Goal: Navigation & Orientation: Find specific page/section

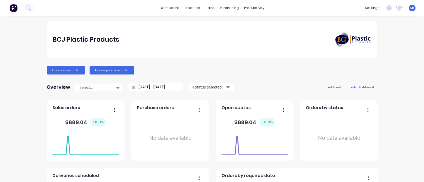
click at [164, 73] on div "Create sales order Create purchase order" at bounding box center [212, 70] width 330 height 8
click at [175, 9] on link "dashboard" at bounding box center [169, 8] width 25 height 8
click at [190, 10] on div "products" at bounding box center [192, 8] width 21 height 8
click at [251, 10] on div "productivity" at bounding box center [254, 8] width 26 height 8
click at [256, 28] on link "Workflow" at bounding box center [272, 25] width 70 height 11
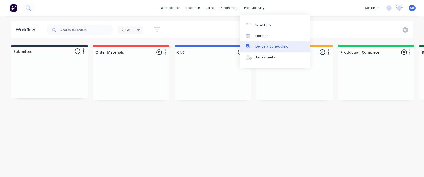
click at [261, 47] on div "Delivery Scheduling" at bounding box center [271, 46] width 33 height 5
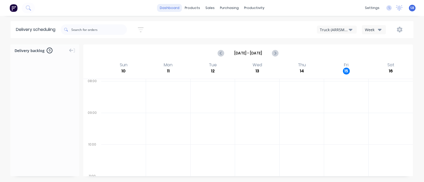
click at [175, 11] on link "dashboard" at bounding box center [169, 8] width 25 height 8
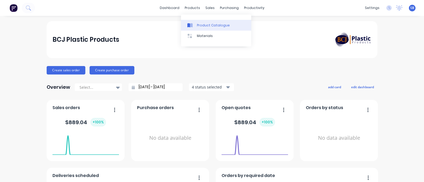
click at [202, 23] on div "Product Catalogue" at bounding box center [213, 25] width 33 height 5
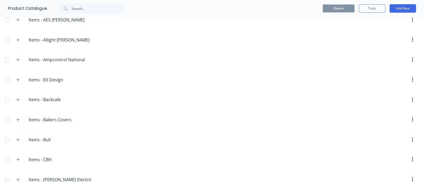
scroll to position [199, 0]
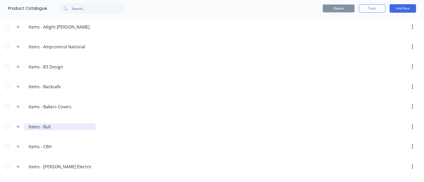
click at [32, 126] on input "Items - Bull" at bounding box center [60, 127] width 63 height 6
click at [20, 128] on button "button" at bounding box center [18, 127] width 7 height 7
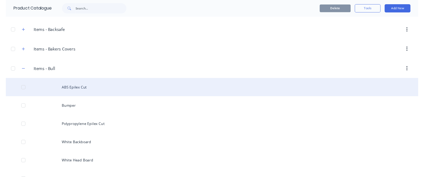
scroll to position [265, 0]
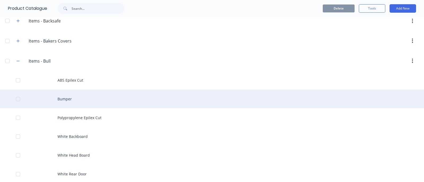
click at [73, 98] on div "Bumper" at bounding box center [212, 99] width 424 height 19
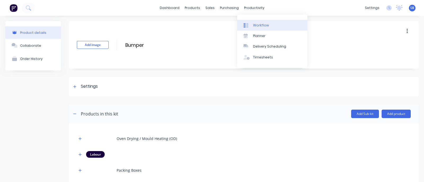
click at [253, 25] on div "Workflow" at bounding box center [261, 25] width 16 height 5
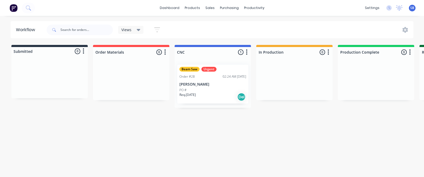
click at [211, 97] on div "Req. 23/07/25 Del" at bounding box center [212, 97] width 67 height 9
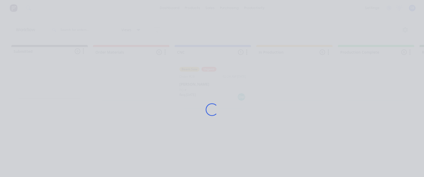
click at [211, 97] on div "Loading..." at bounding box center [211, 109] width 413 height 177
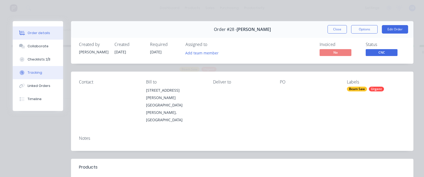
click at [37, 77] on button "Tracking" at bounding box center [38, 72] width 50 height 13
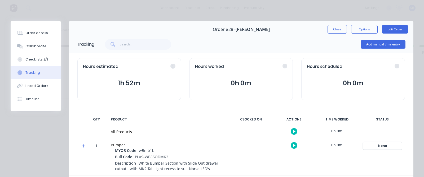
click at [376, 146] on div "None" at bounding box center [382, 146] width 38 height 7
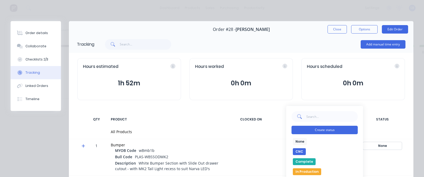
scroll to position [33, 0]
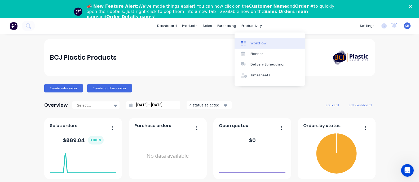
click at [258, 41] on div "Workflow" at bounding box center [258, 43] width 16 height 5
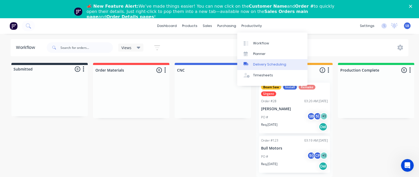
click at [264, 64] on div "Delivery Scheduling" at bounding box center [269, 64] width 33 height 5
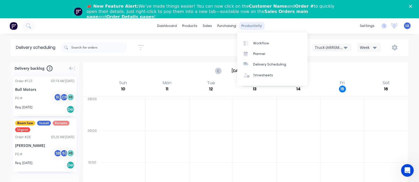
click at [246, 28] on div "productivity" at bounding box center [252, 26] width 26 height 8
click at [267, 44] on div "Workflow" at bounding box center [261, 43] width 16 height 5
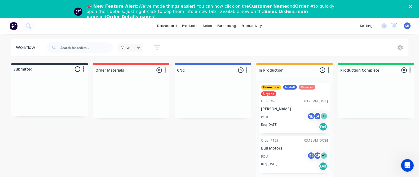
scroll to position [12, 0]
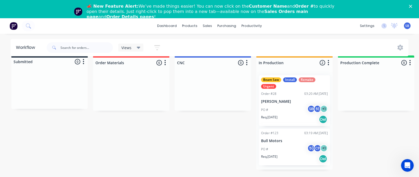
click at [290, 105] on div "PO # SB 5( + 1" at bounding box center [294, 110] width 67 height 10
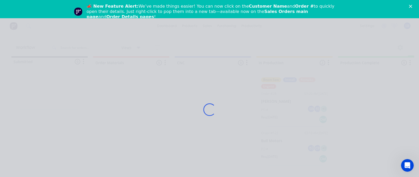
click at [290, 105] on div "Loading..." at bounding box center [209, 109] width 310 height 177
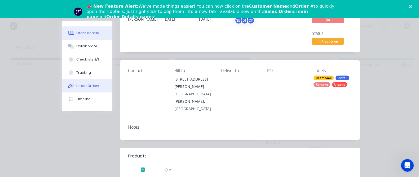
scroll to position [0, 0]
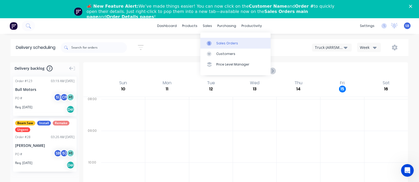
click at [222, 41] on div "Sales Orders" at bounding box center [227, 43] width 22 height 5
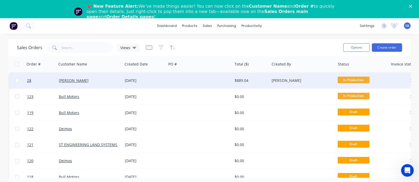
click at [113, 80] on div "[PERSON_NAME]" at bounding box center [88, 80] width 59 height 5
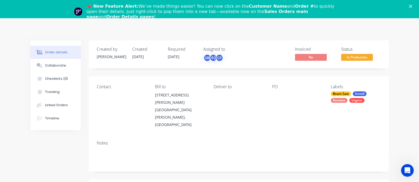
click at [412, 5] on icon "Close" at bounding box center [410, 6] width 3 height 3
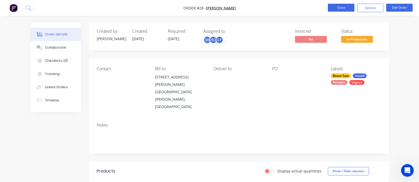
click at [343, 8] on button "Close" at bounding box center [341, 8] width 26 height 8
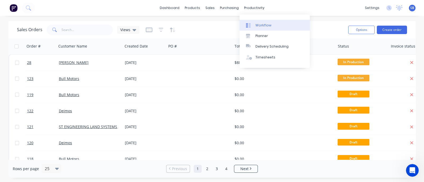
click at [256, 26] on div "Workflow" at bounding box center [263, 25] width 16 height 5
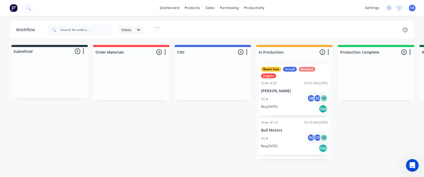
click at [285, 86] on div "Beam Saw Install Remake Urgent Order #28 03:20 AM [DATE] [PERSON_NAME] PO # SB …" at bounding box center [294, 90] width 71 height 51
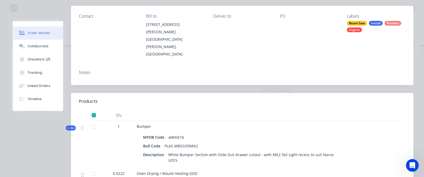
scroll to position [99, 0]
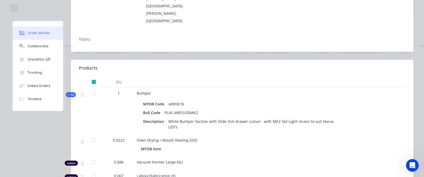
click at [323, 77] on div at bounding box center [241, 82] width 212 height 11
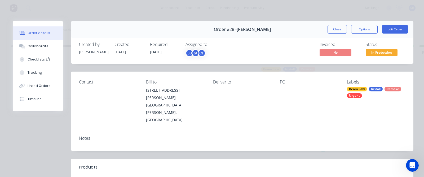
scroll to position [132, 0]
